Goal: Task Accomplishment & Management: Manage account settings

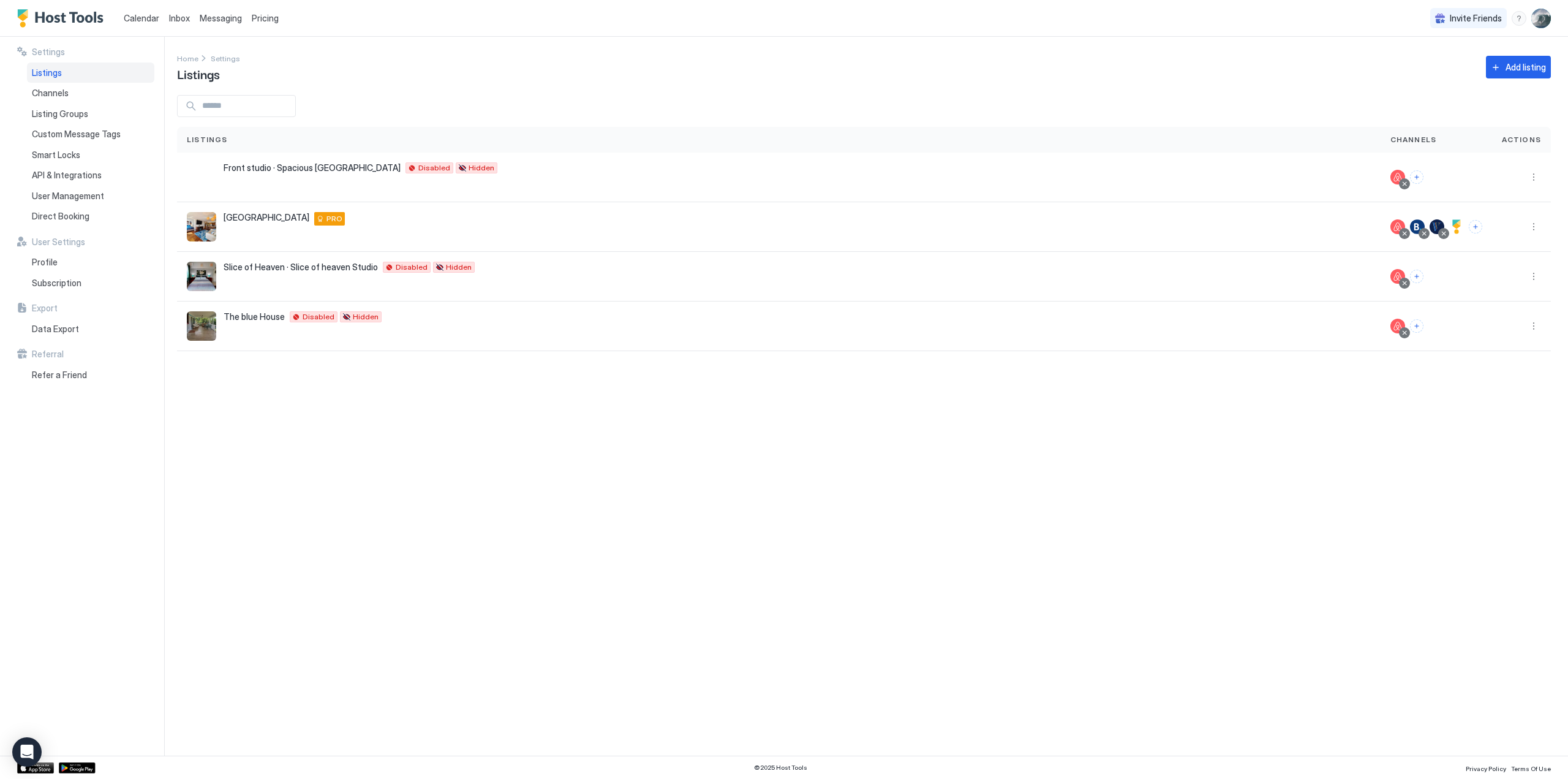
click at [145, 14] on span "Calendar" at bounding box center [142, 18] width 35 height 11
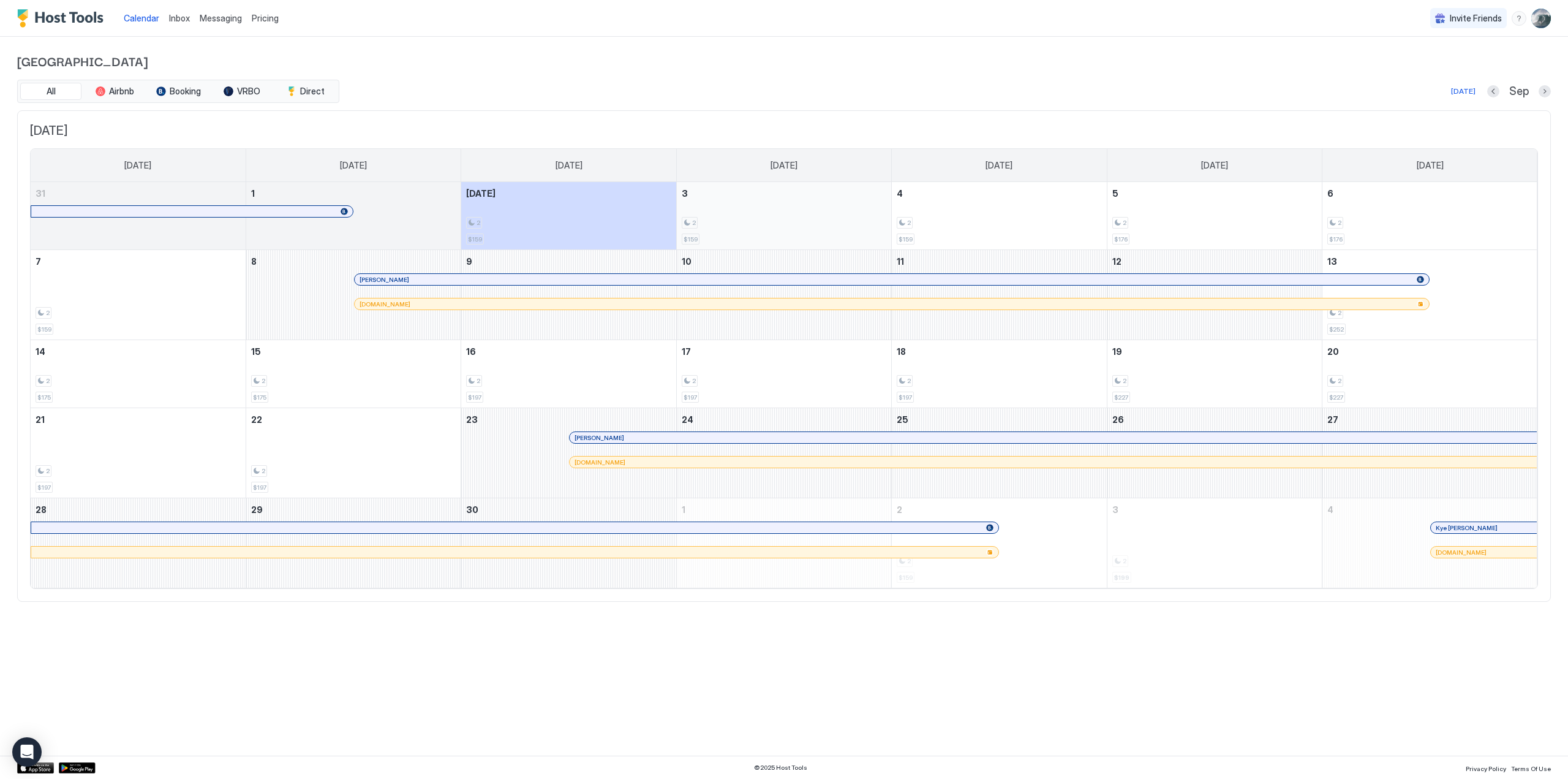
click at [771, 215] on div "2 $159" at bounding box center [784, 215] width 204 height 58
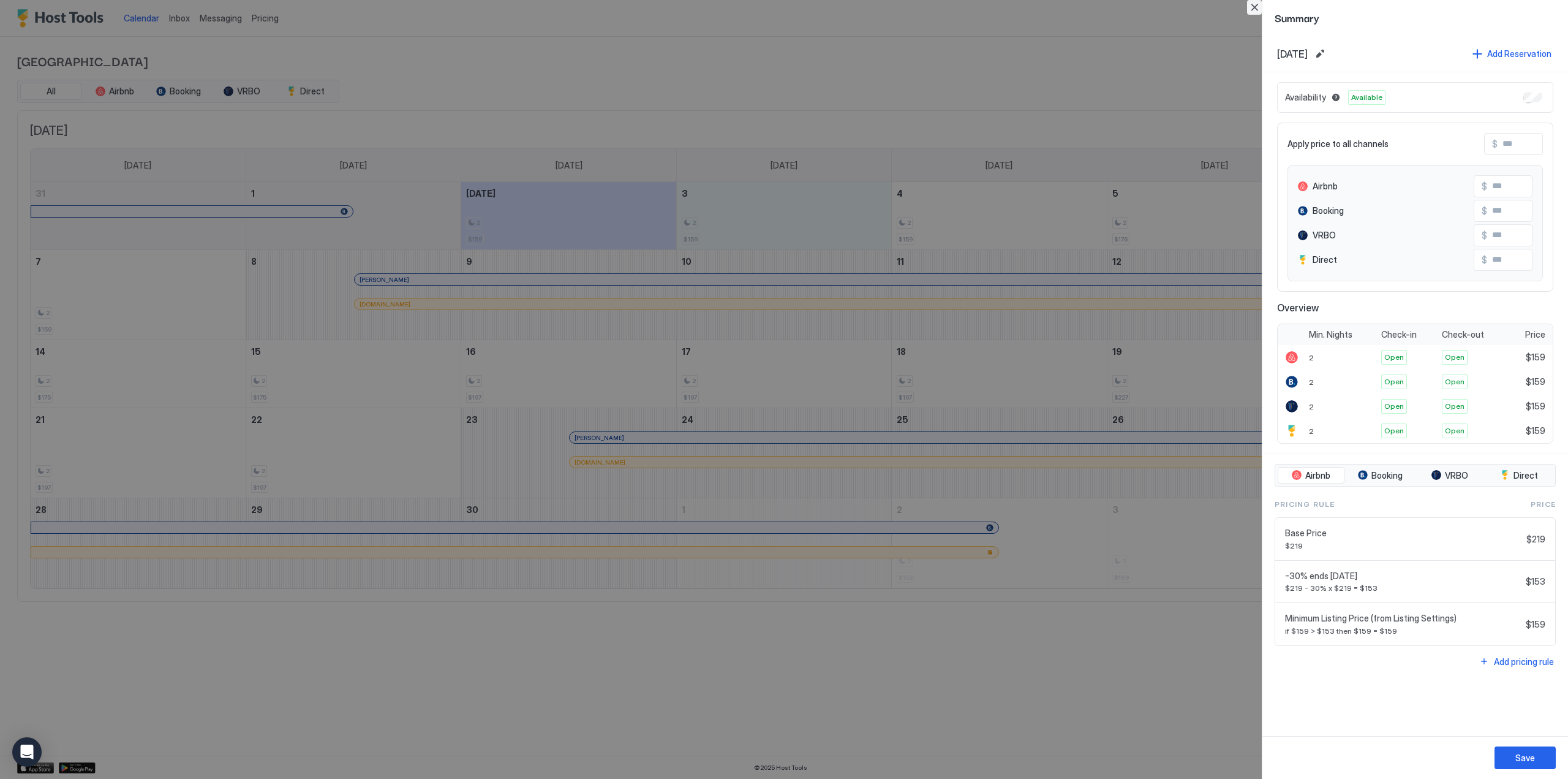
click at [1253, 2] on button "Close" at bounding box center [1254, 7] width 15 height 15
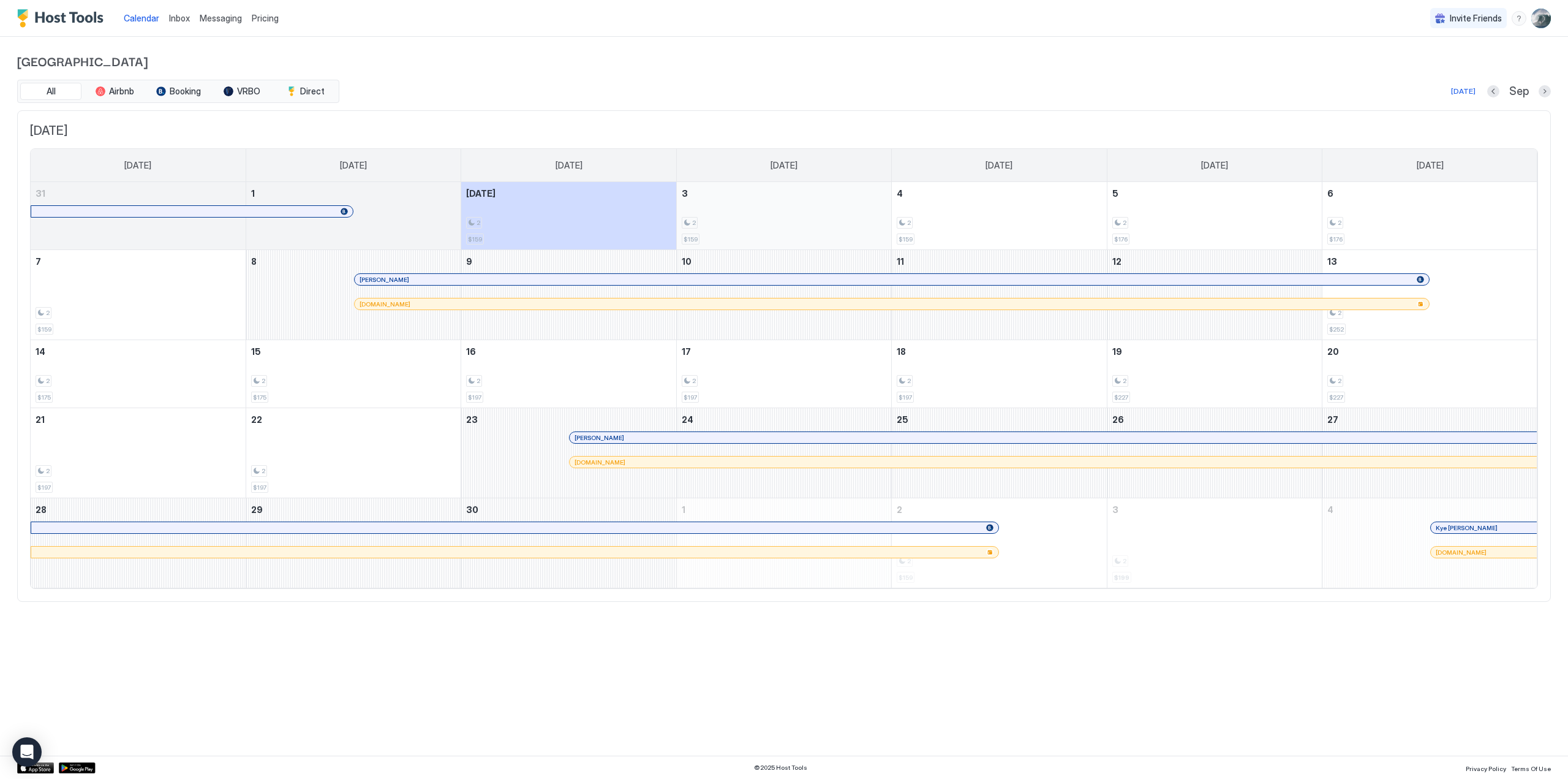
click at [869, 214] on div "2 $159" at bounding box center [784, 215] width 204 height 58
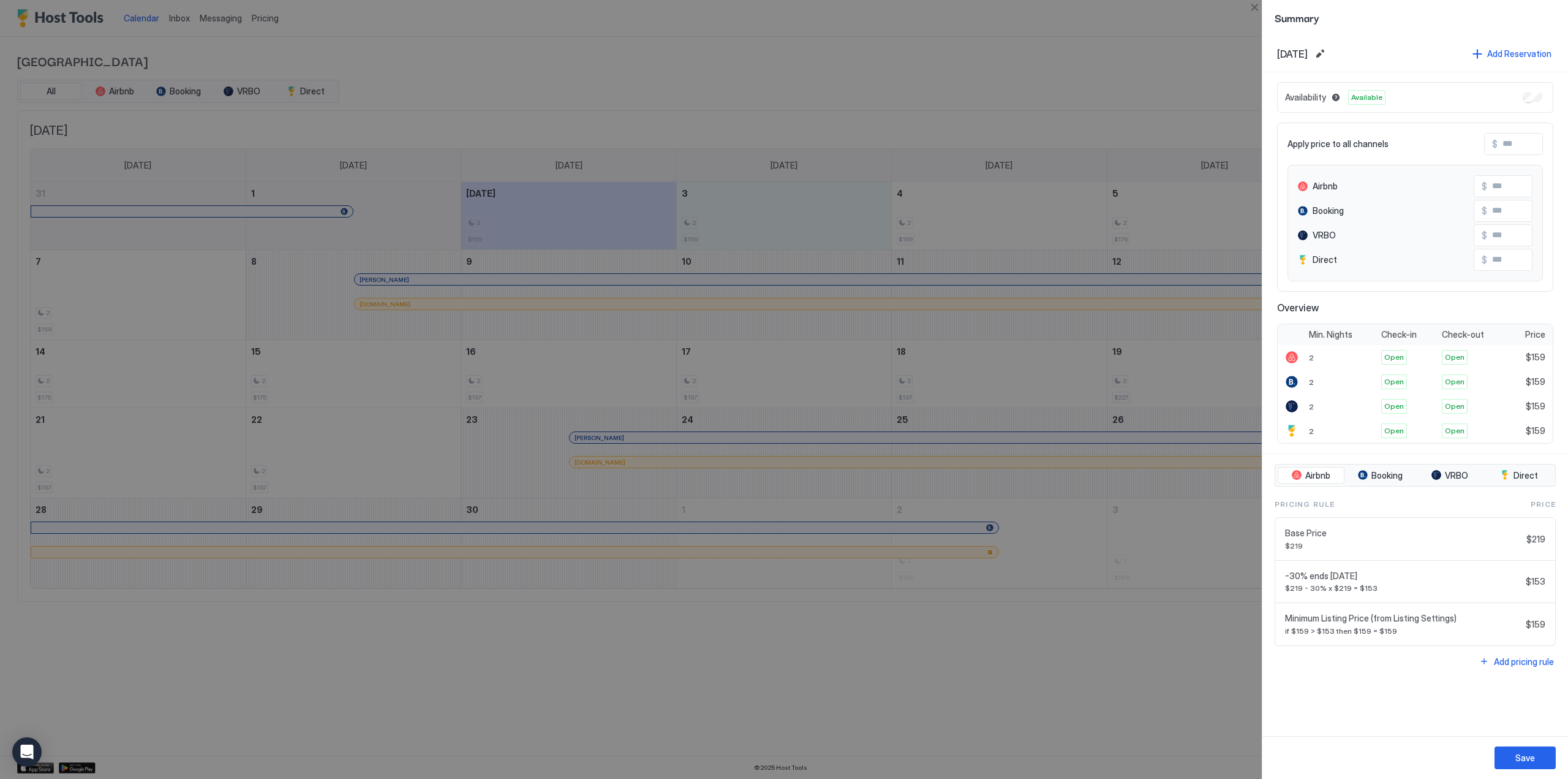
click at [382, 80] on div at bounding box center [784, 390] width 1568 height 779
click at [1255, 9] on button "Close" at bounding box center [1254, 7] width 15 height 15
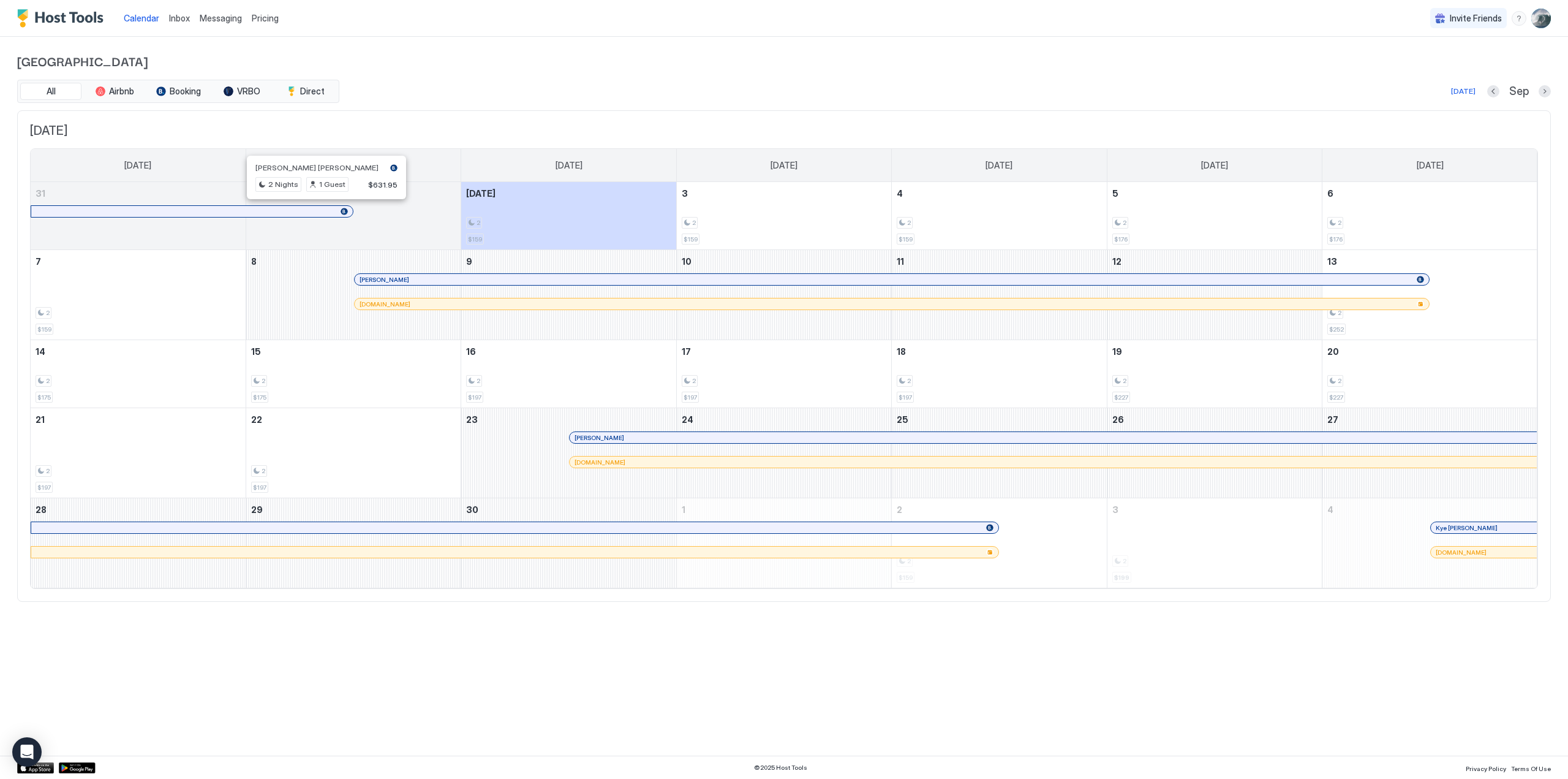
click at [322, 210] on div at bounding box center [323, 211] width 10 height 10
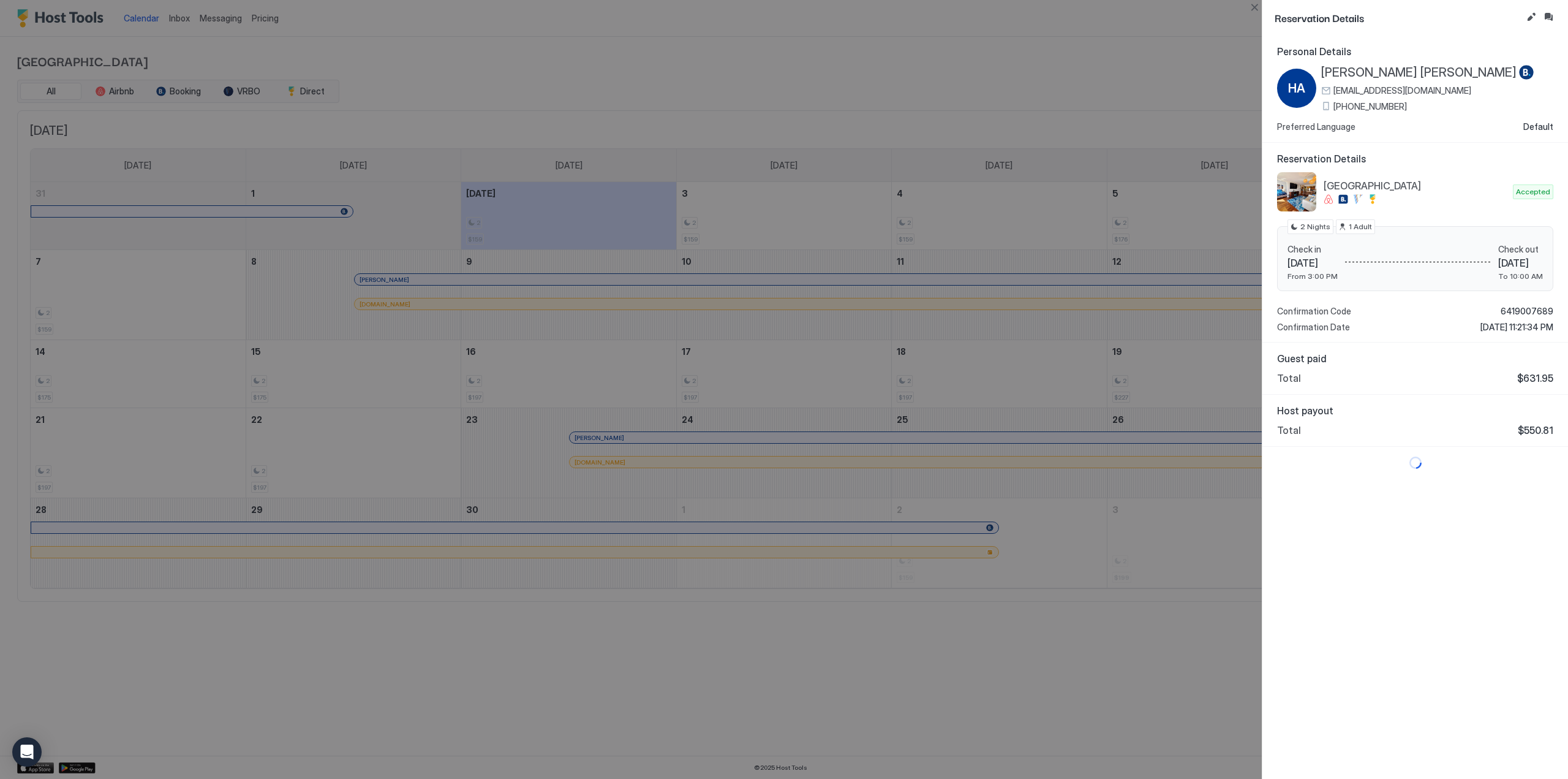
click at [544, 221] on div at bounding box center [784, 390] width 1568 height 779
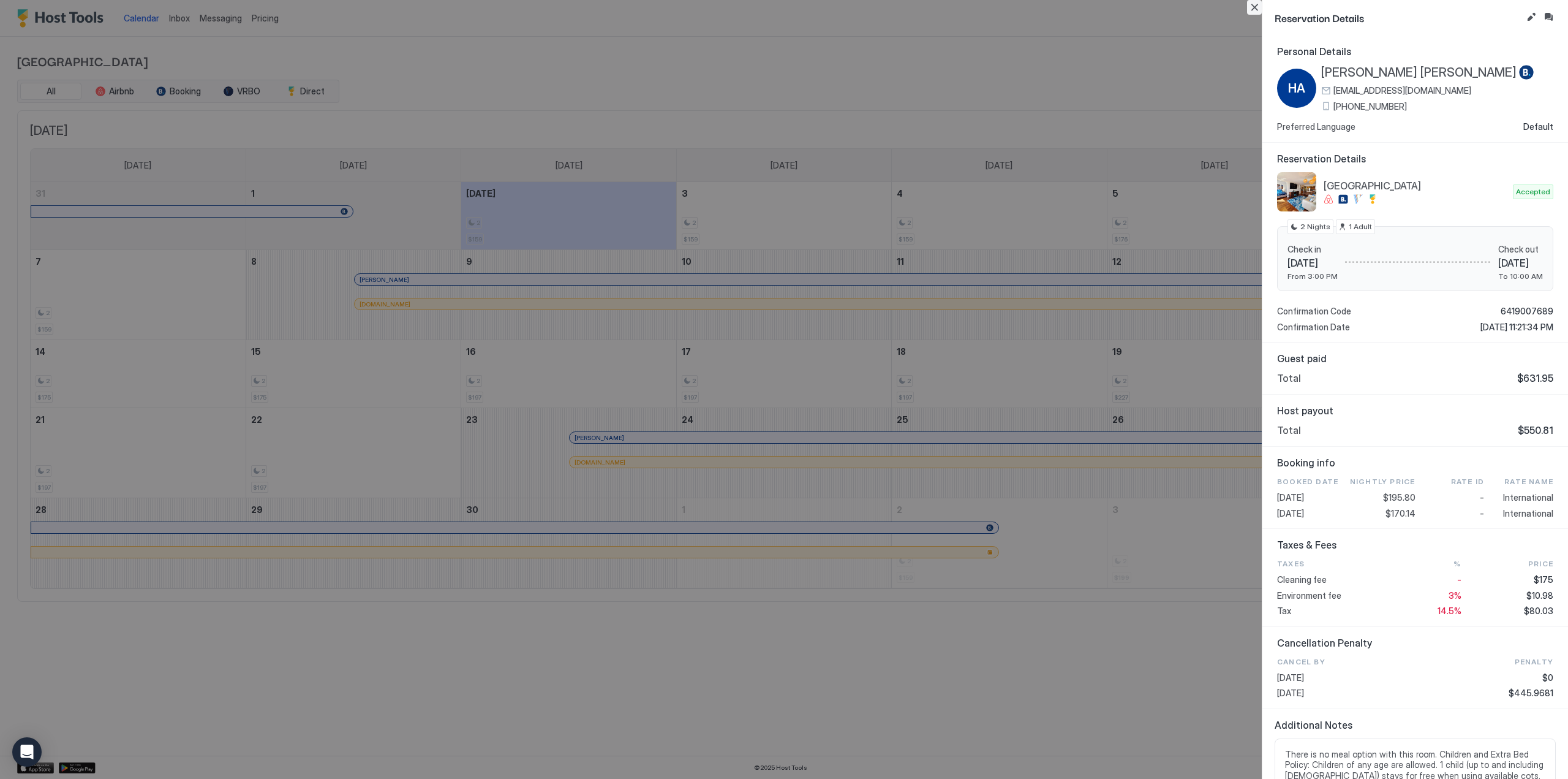
click at [1253, 11] on button "Close" at bounding box center [1254, 7] width 15 height 15
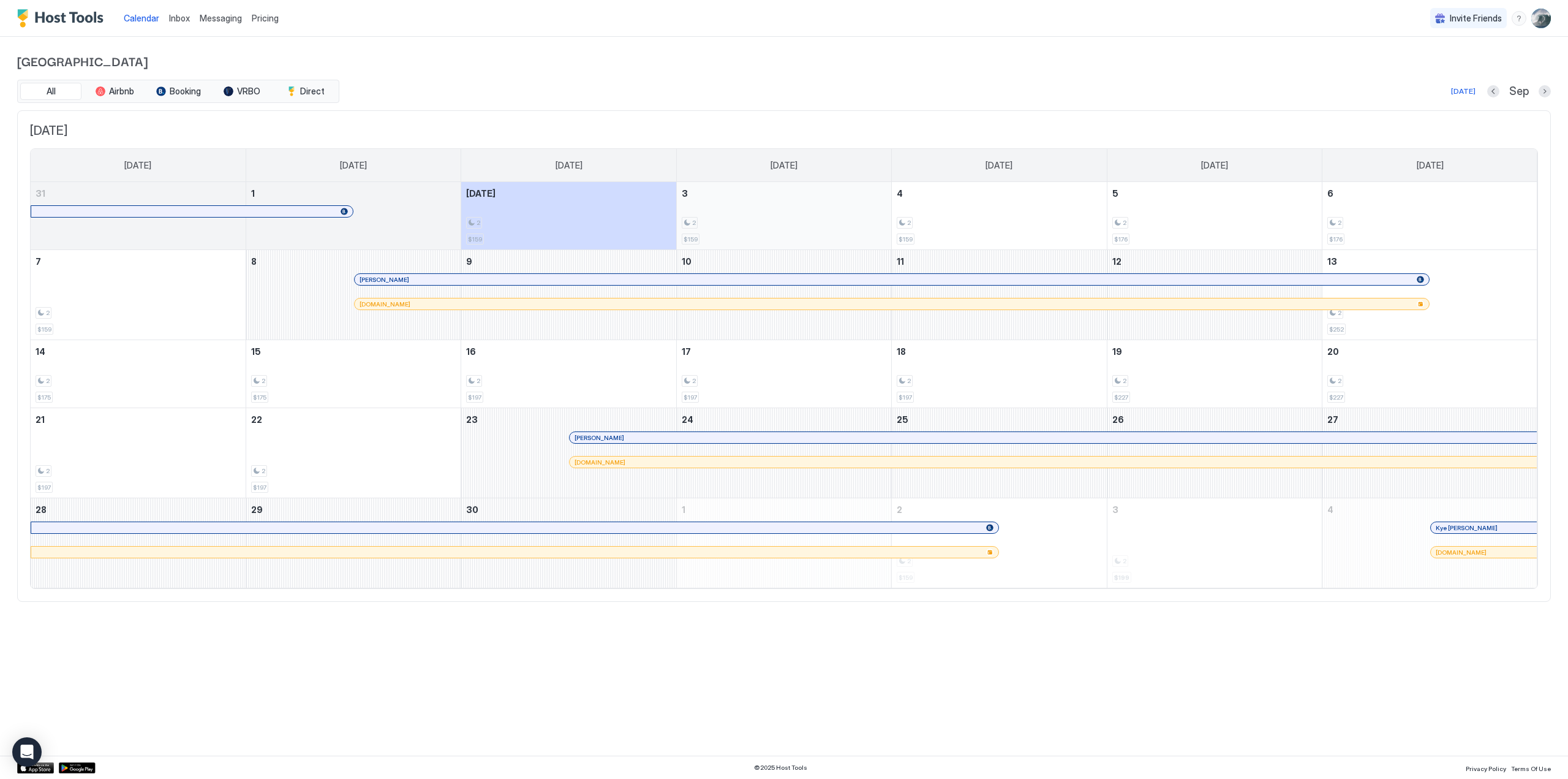
click at [751, 225] on div "2" at bounding box center [784, 223] width 204 height 12
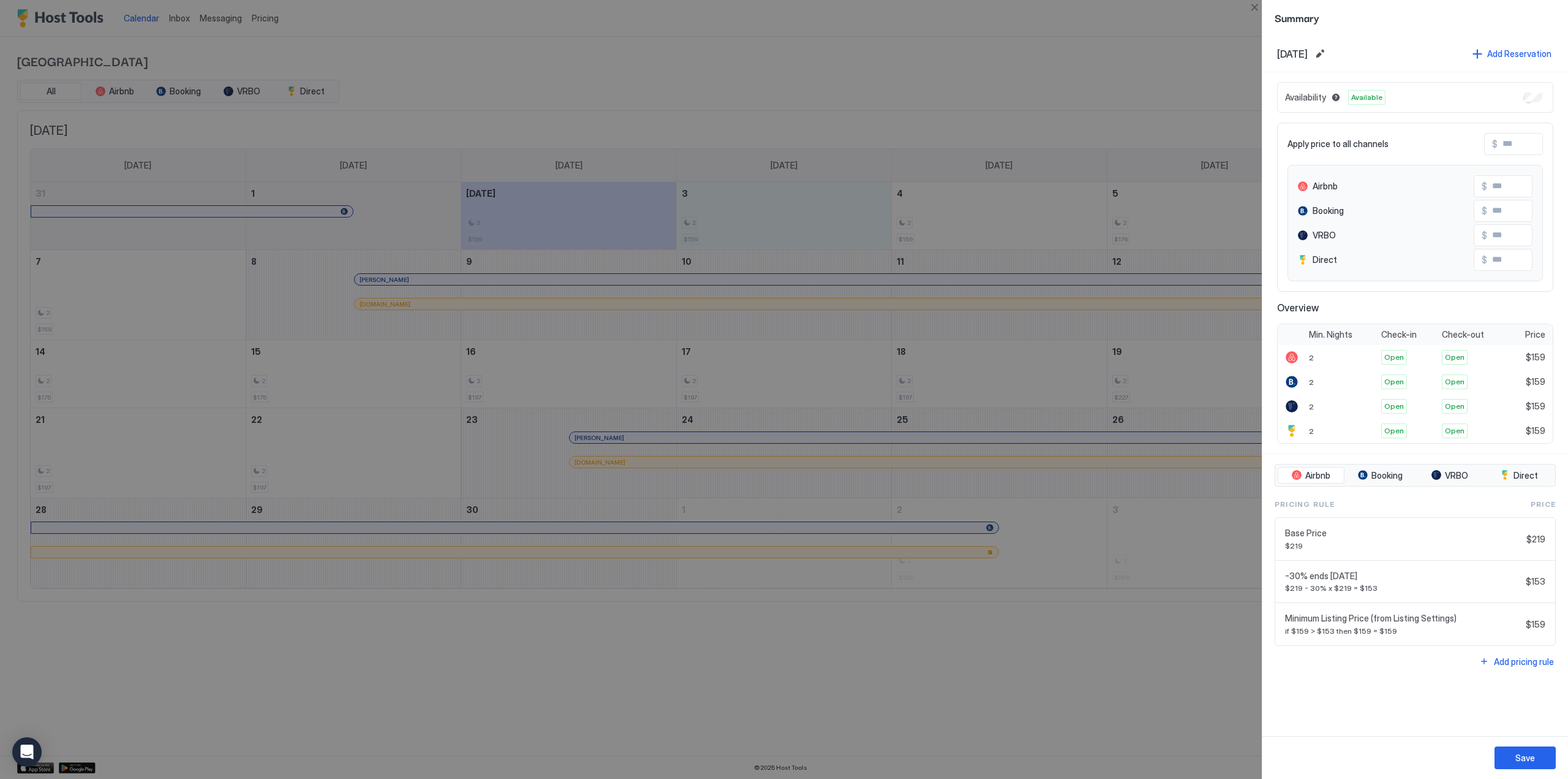
click at [1163, 8] on div at bounding box center [784, 390] width 1568 height 779
click at [1255, 4] on button "Close" at bounding box center [1254, 7] width 15 height 15
